Goal: Task Accomplishment & Management: Manage account settings

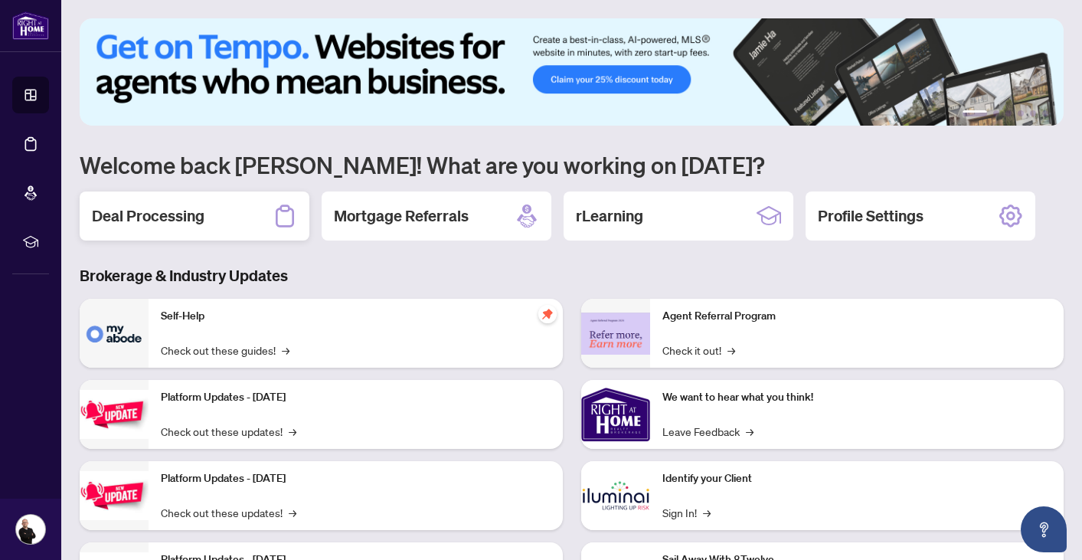
click at [139, 224] on h2 "Deal Processing" at bounding box center [148, 215] width 113 height 21
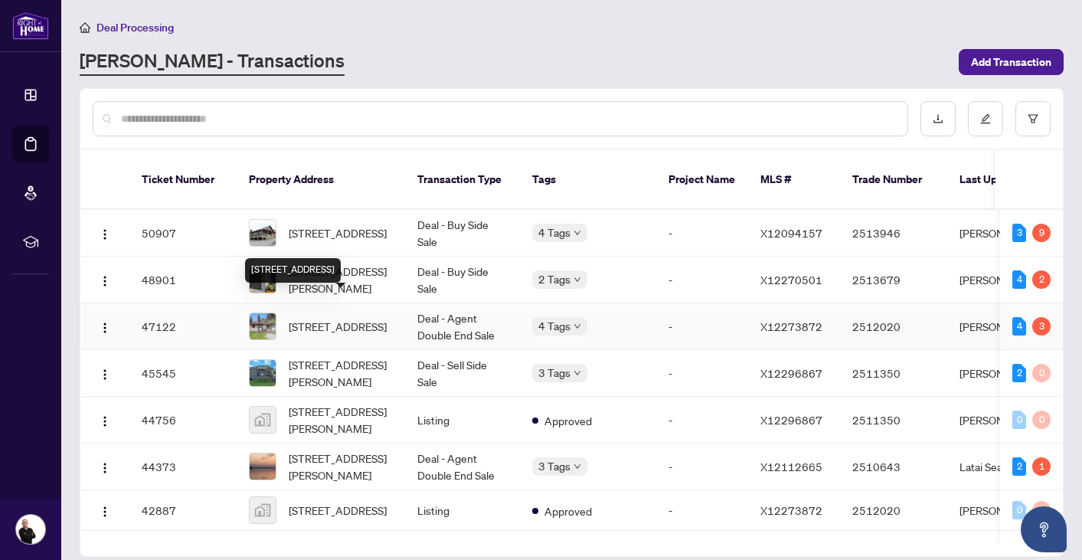
click at [331, 318] on span "[STREET_ADDRESS]" at bounding box center [338, 326] width 98 height 17
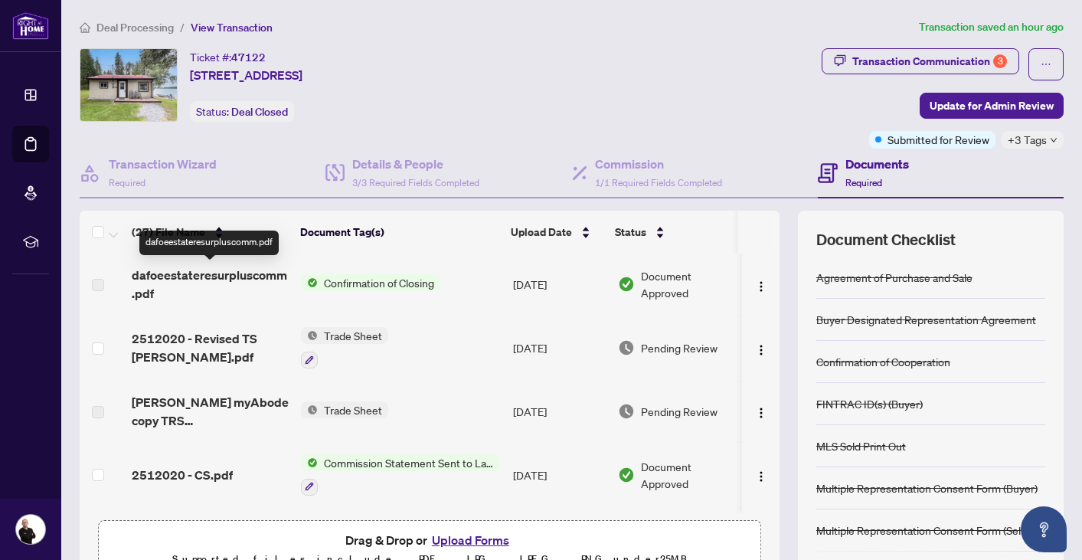
click at [173, 276] on span "dafoeestateresurpluscomm.pdf" at bounding box center [210, 284] width 157 height 37
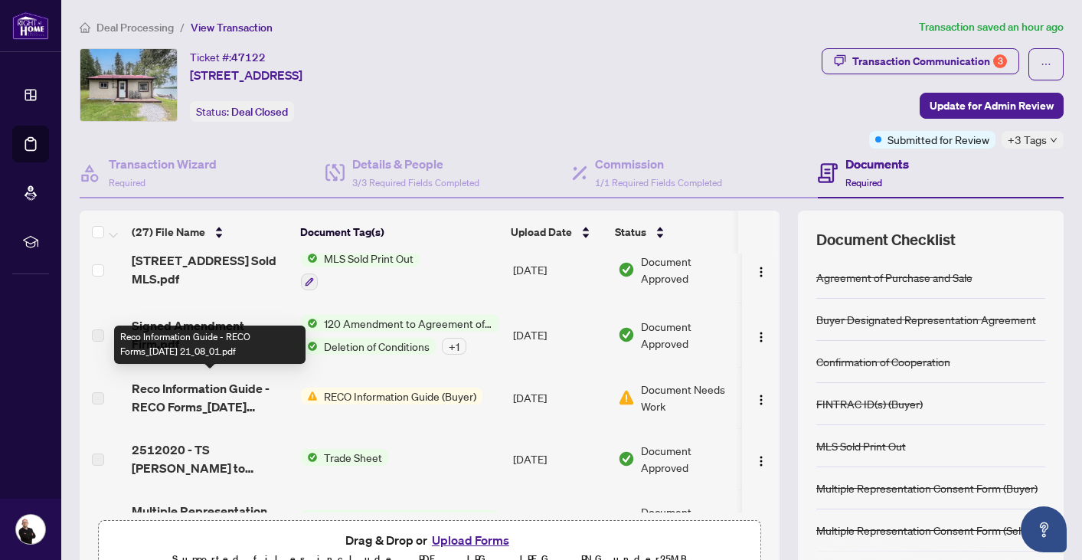
scroll to position [518, 0]
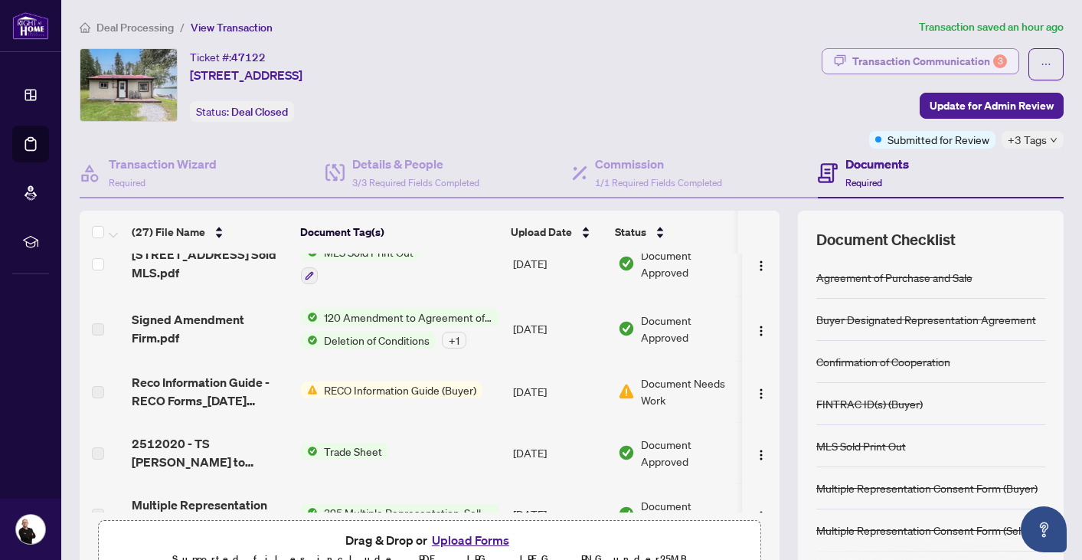
click at [936, 54] on div "Transaction Communication 3" at bounding box center [929, 61] width 155 height 25
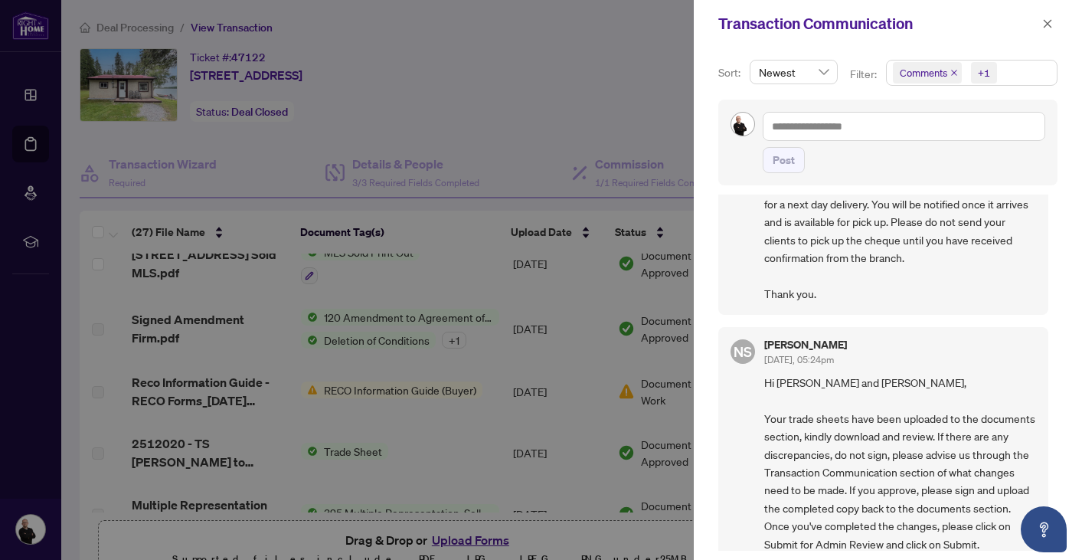
scroll to position [195, 0]
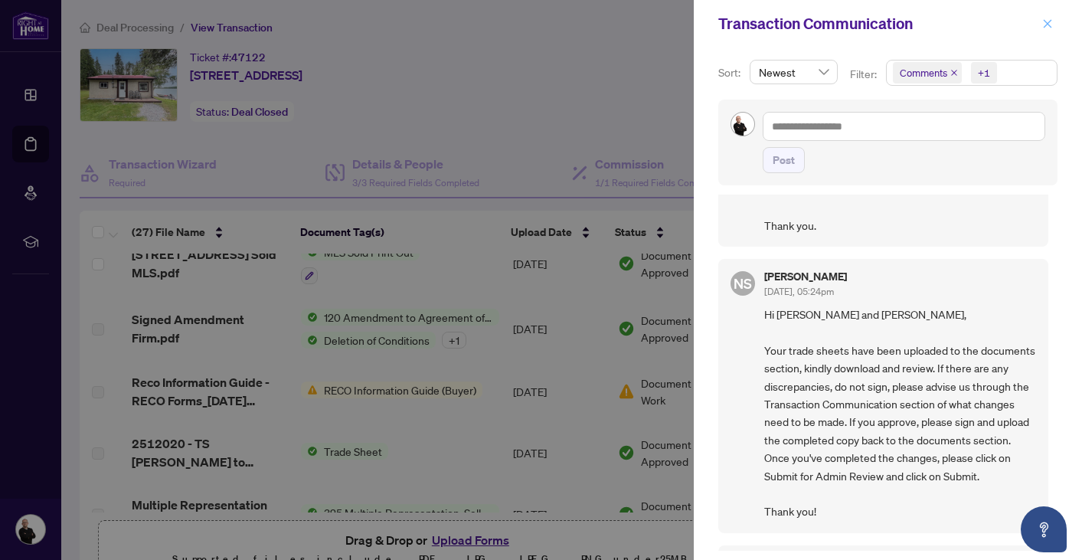
click at [1047, 26] on icon "close" at bounding box center [1047, 23] width 11 height 11
